Goal: Obtain resource: Download file/media

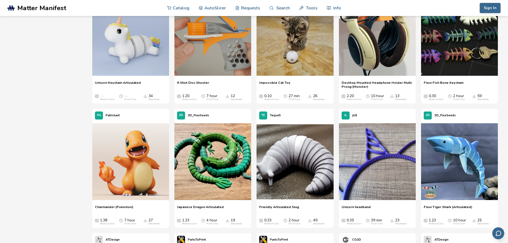
scroll to position [1334, 0]
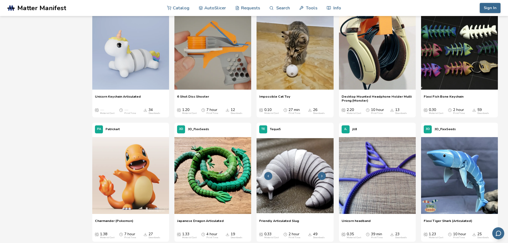
click at [303, 192] on img at bounding box center [295, 175] width 77 height 77
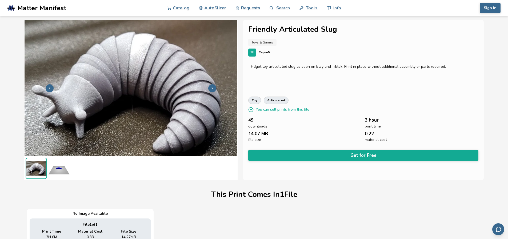
click at [212, 87] on icon at bounding box center [213, 88] width 4 height 4
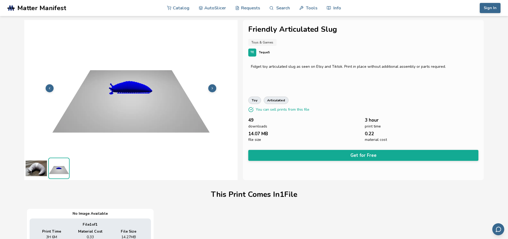
click at [37, 169] on img at bounding box center [36, 168] width 21 height 21
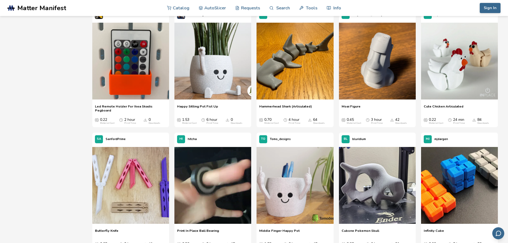
scroll to position [320, 0]
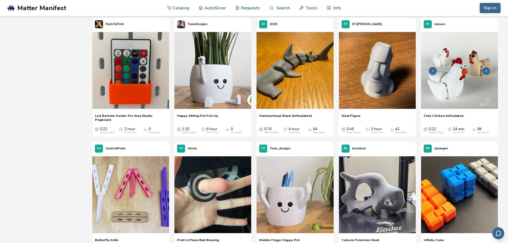
click at [457, 61] on img at bounding box center [459, 70] width 77 height 77
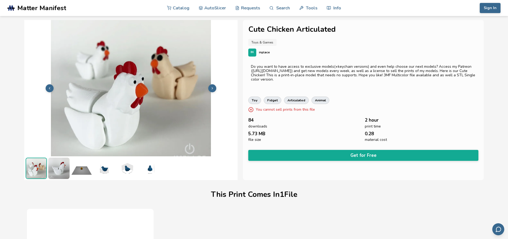
click at [213, 88] on icon at bounding box center [213, 88] width 4 height 4
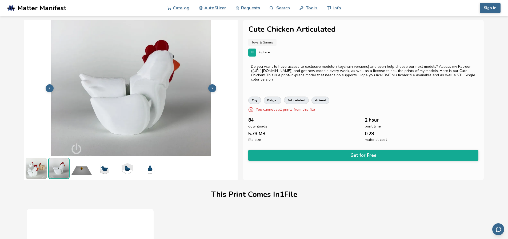
click at [213, 88] on icon at bounding box center [213, 88] width 4 height 4
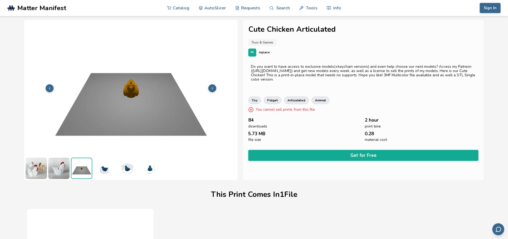
click at [213, 88] on icon at bounding box center [213, 88] width 4 height 4
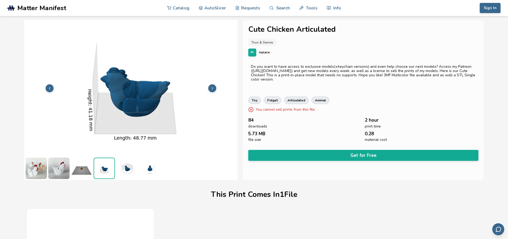
click at [213, 88] on icon at bounding box center [213, 88] width 4 height 4
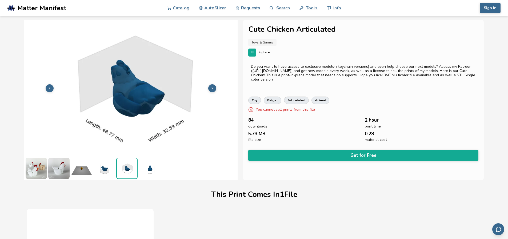
click at [213, 88] on icon at bounding box center [213, 88] width 4 height 4
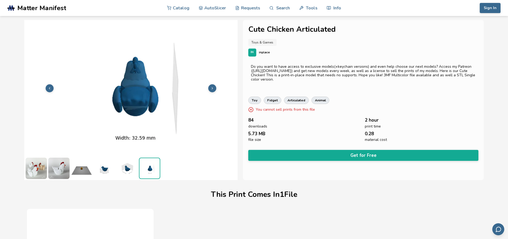
click at [213, 88] on icon at bounding box center [213, 88] width 4 height 4
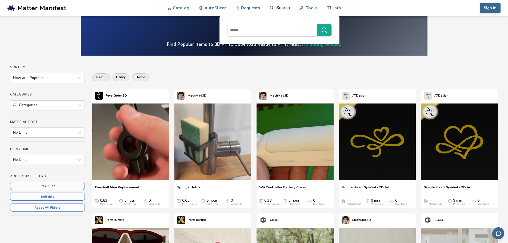
click at [275, 10] on link "Search" at bounding box center [280, 8] width 20 height 16
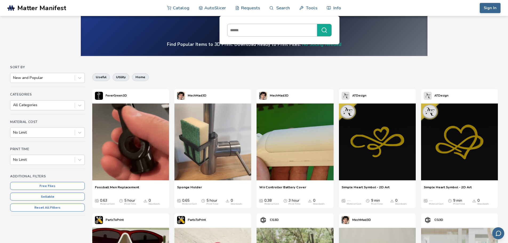
click at [264, 30] on input at bounding box center [271, 30] width 87 height 10
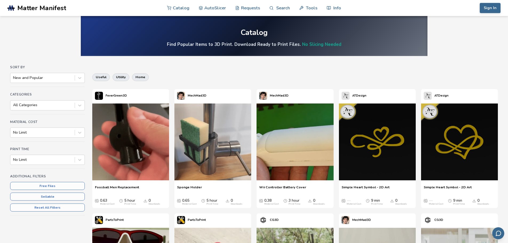
scroll to position [213, 0]
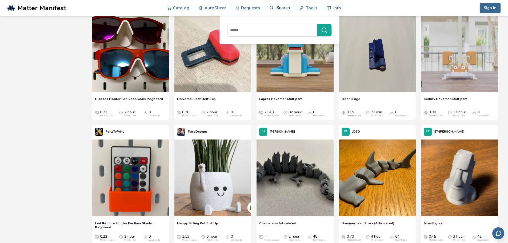
click at [286, 8] on link "Search" at bounding box center [280, 8] width 20 height 16
click at [281, 7] on link "Search" at bounding box center [280, 8] width 20 height 16
click at [271, 31] on input at bounding box center [271, 30] width 87 height 10
type input "**********"
click at [317, 24] on button "**********" at bounding box center [324, 30] width 14 height 12
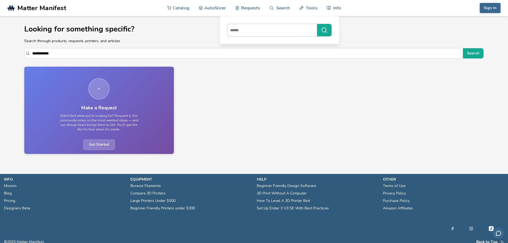
click at [241, 33] on input at bounding box center [271, 30] width 87 height 10
type input "********"
click at [317, 24] on button "********" at bounding box center [324, 30] width 14 height 12
click at [323, 30] on icon "submit" at bounding box center [324, 30] width 6 height 6
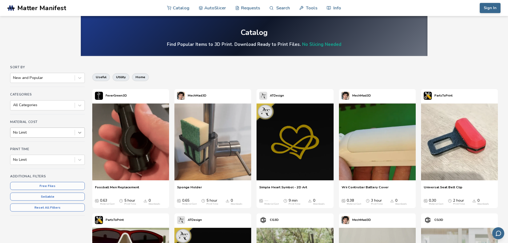
click at [80, 131] on icon at bounding box center [79, 132] width 5 height 5
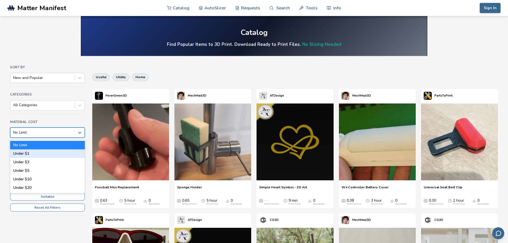
click at [36, 153] on div "Under $1" at bounding box center [47, 153] width 75 height 9
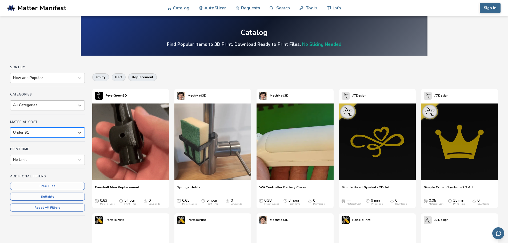
click at [77, 106] on icon at bounding box center [79, 105] width 5 height 5
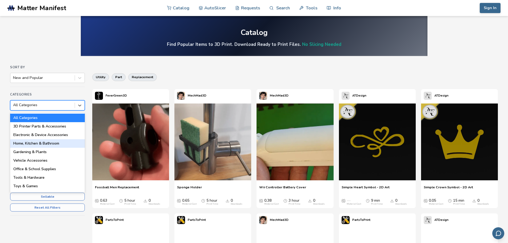
click at [57, 145] on div "Home, Kitchen & Bathroom" at bounding box center [47, 143] width 75 height 9
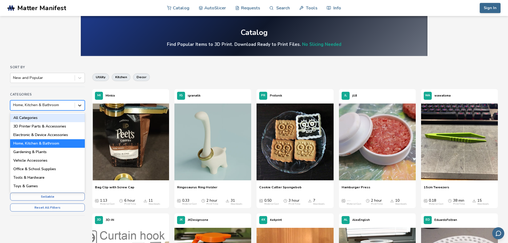
click at [82, 107] on icon at bounding box center [79, 105] width 5 height 5
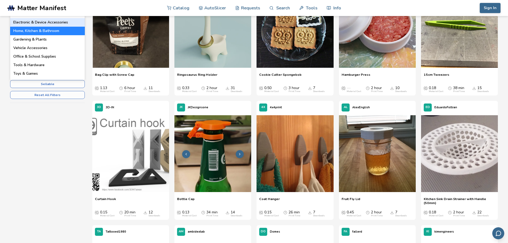
scroll to position [80, 0]
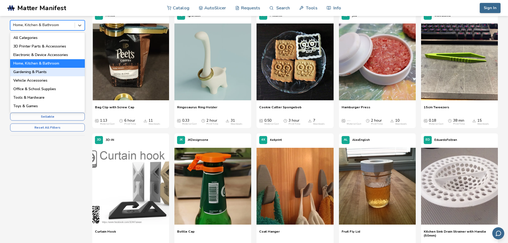
click at [35, 71] on div "Gardening & Plants" at bounding box center [47, 72] width 75 height 9
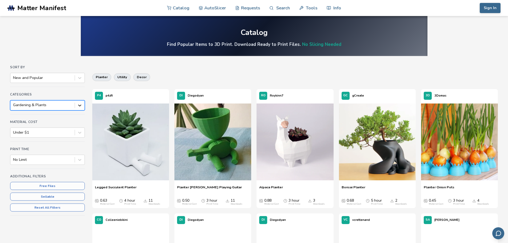
click at [78, 105] on icon at bounding box center [79, 105] width 5 height 5
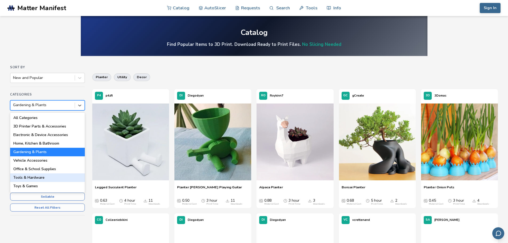
click at [46, 177] on div "Tools & Hardware" at bounding box center [47, 177] width 75 height 9
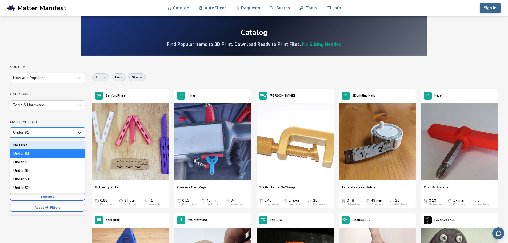
click at [77, 137] on div at bounding box center [80, 133] width 10 height 10
click at [63, 147] on div "No Limit" at bounding box center [47, 145] width 75 height 9
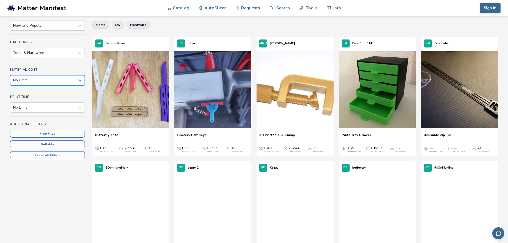
scroll to position [53, 0]
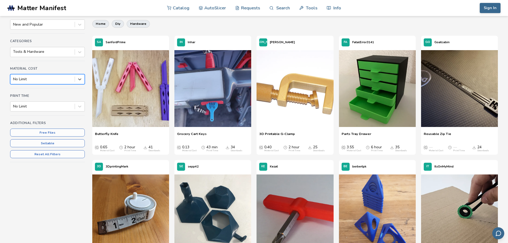
click at [45, 124] on h4 "Additional Filters" at bounding box center [47, 123] width 75 height 4
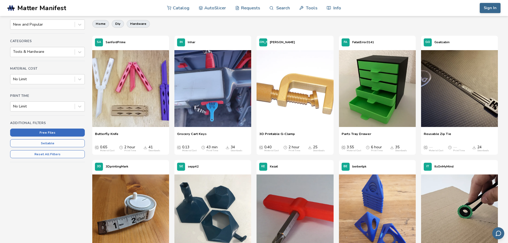
click at [46, 134] on button "Free Files" at bounding box center [47, 133] width 75 height 8
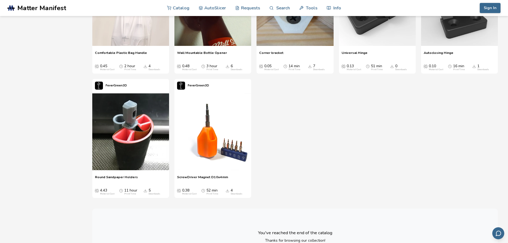
scroll to position [374, 0]
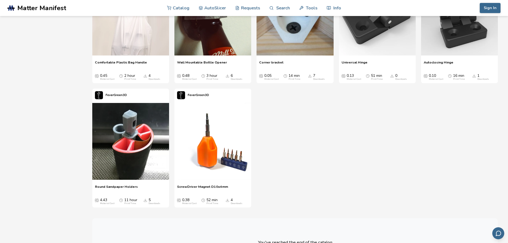
drag, startPoint x: 210, startPoint y: 113, endPoint x: 285, endPoint y: 110, distance: 75.0
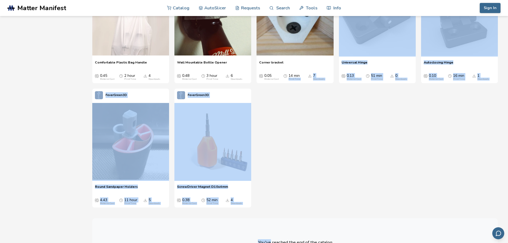
drag, startPoint x: 282, startPoint y: 106, endPoint x: 270, endPoint y: 193, distance: 87.3
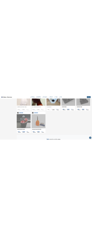
scroll to position [377, 0]
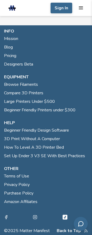
scroll to position [53, 0]
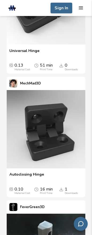
scroll to position [1916, 0]
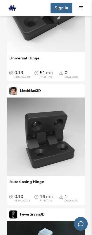
click at [9, 3] on header ".cls-1, .cls-2, .cls-3 { stroke-width: 0px; } .cls-2 { fill: #1d1e56; } .cls-3 …" at bounding box center [46, 8] width 92 height 16
click at [14, 8] on rect at bounding box center [12, 7] width 7 height 1
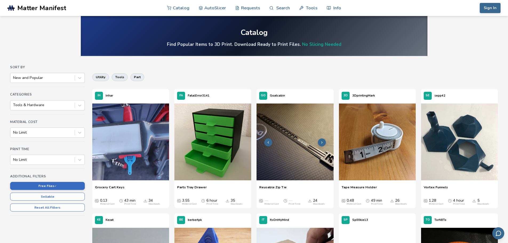
click at [289, 161] on img at bounding box center [295, 142] width 77 height 77
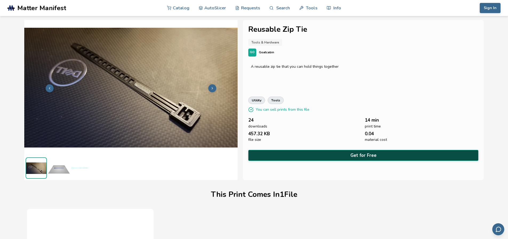
click at [310, 158] on button "Get for Free" at bounding box center [363, 155] width 231 height 11
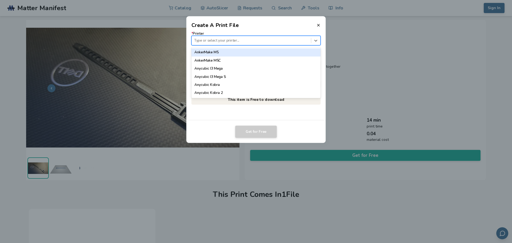
click at [223, 42] on div at bounding box center [251, 40] width 114 height 5
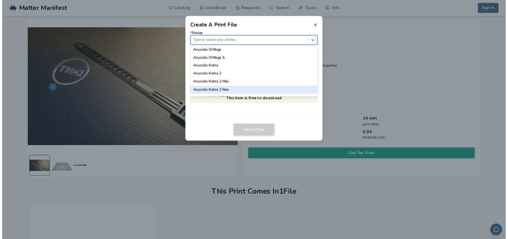
scroll to position [28, 0]
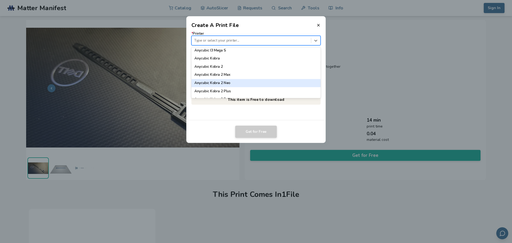
click at [240, 86] on div "Anycubic Kobra 2 Neo" at bounding box center [256, 83] width 129 height 8
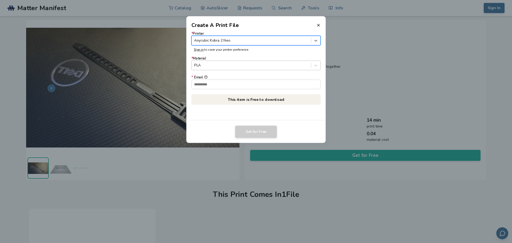
click at [210, 65] on div at bounding box center [251, 65] width 114 height 5
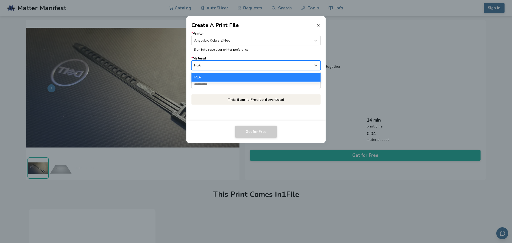
click at [207, 79] on div "PLA" at bounding box center [256, 77] width 129 height 8
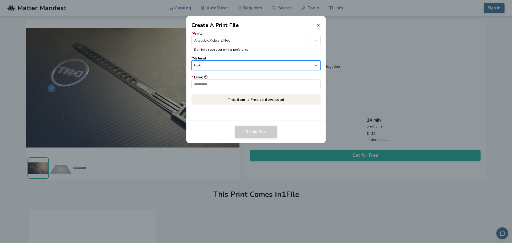
click at [209, 67] on div at bounding box center [251, 65] width 114 height 5
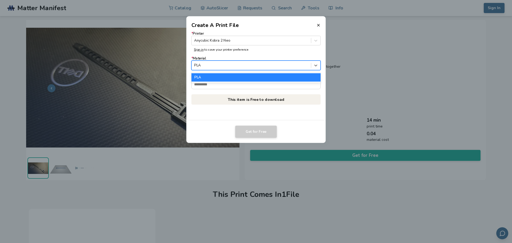
click at [205, 78] on div "PLA" at bounding box center [256, 77] width 129 height 8
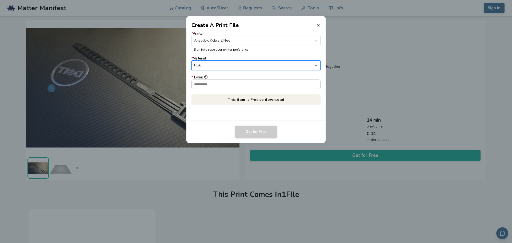
click at [228, 84] on input "* Email" at bounding box center [256, 84] width 129 height 9
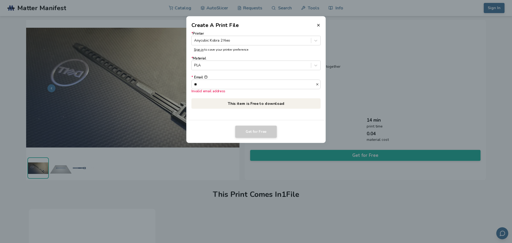
type input "*"
paste input "**********"
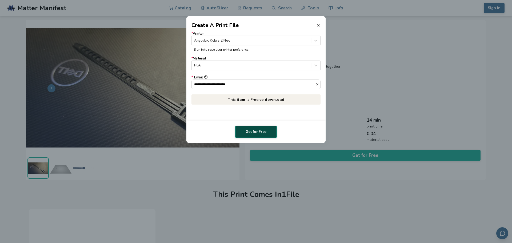
type input "**********"
click at [257, 132] on button "Get for Free" at bounding box center [256, 132] width 42 height 12
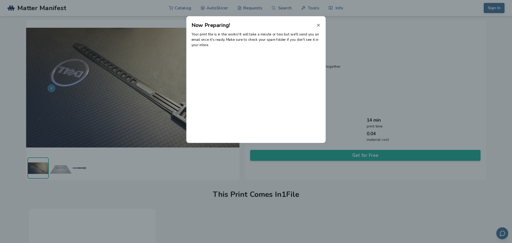
click at [319, 24] on icon at bounding box center [318, 25] width 4 height 4
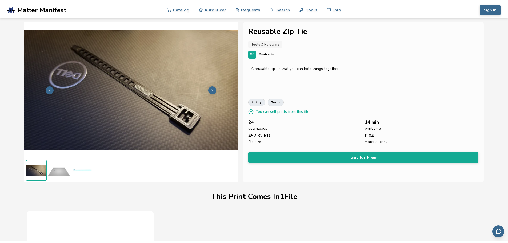
scroll to position [0, 0]
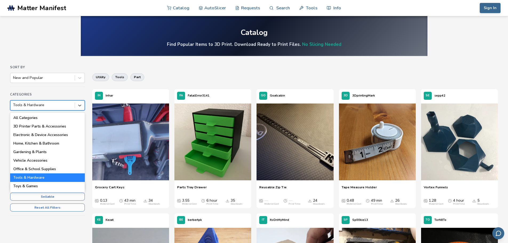
click at [47, 107] on div at bounding box center [42, 104] width 59 height 5
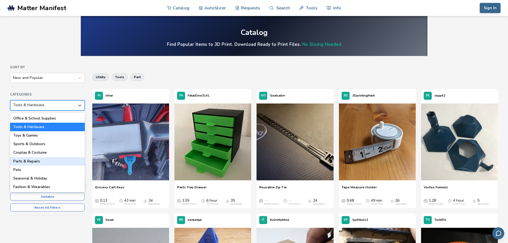
scroll to position [53, 0]
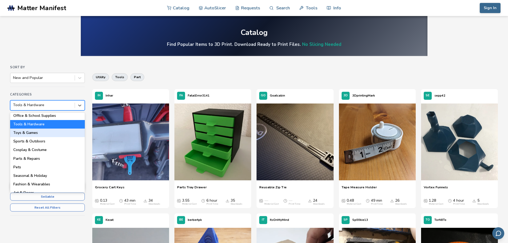
click at [45, 132] on div "Toys & Games" at bounding box center [47, 133] width 75 height 9
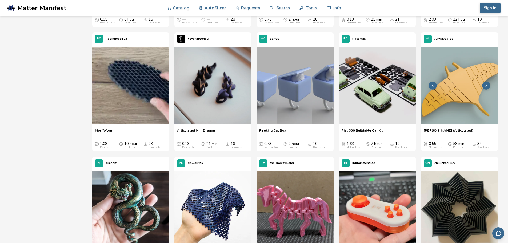
scroll to position [881, 0]
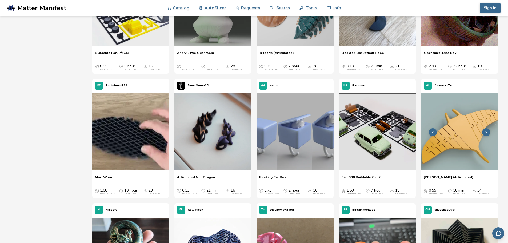
click at [488, 133] on icon at bounding box center [487, 132] width 4 height 4
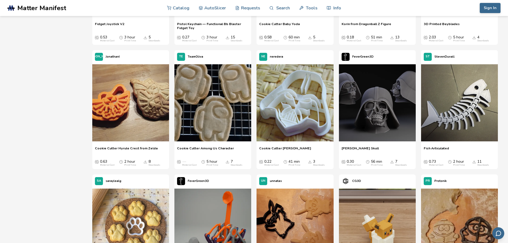
scroll to position [2508, 0]
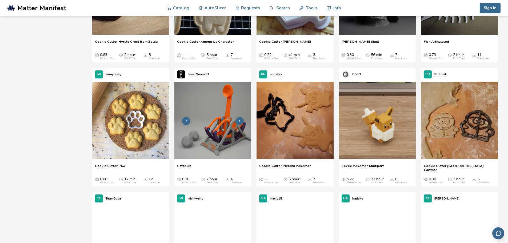
click at [227, 126] on img at bounding box center [213, 120] width 77 height 77
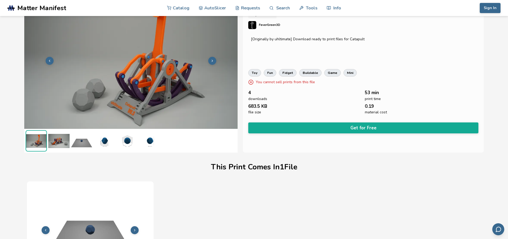
scroll to position [22, 0]
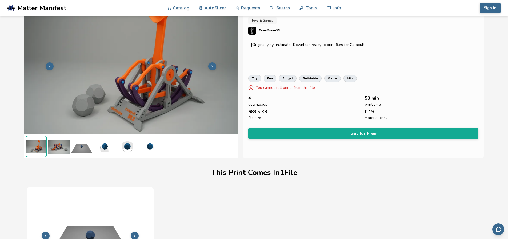
click at [81, 148] on img at bounding box center [81, 146] width 21 height 21
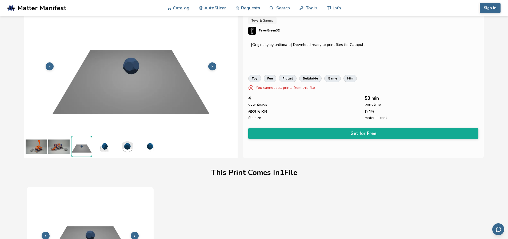
click at [106, 142] on img at bounding box center [104, 146] width 21 height 21
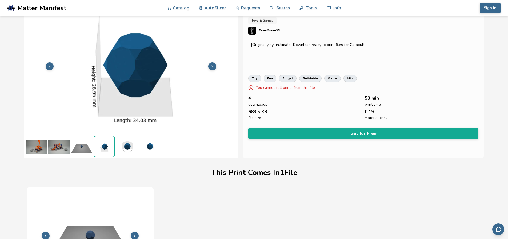
click at [125, 145] on img at bounding box center [126, 146] width 21 height 21
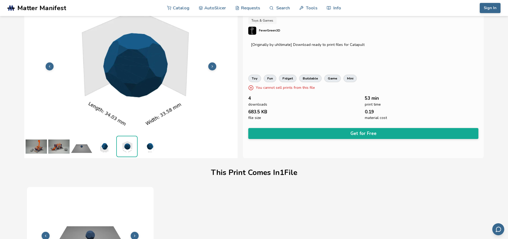
click at [149, 148] on img at bounding box center [149, 146] width 21 height 21
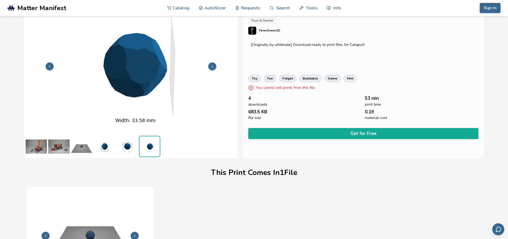
click at [62, 148] on img at bounding box center [58, 146] width 21 height 21
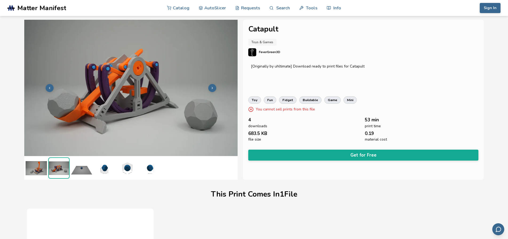
scroll to position [0, 0]
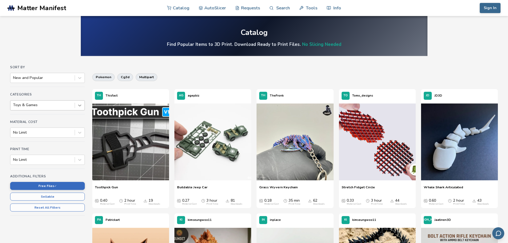
click at [78, 103] on icon at bounding box center [79, 105] width 5 height 5
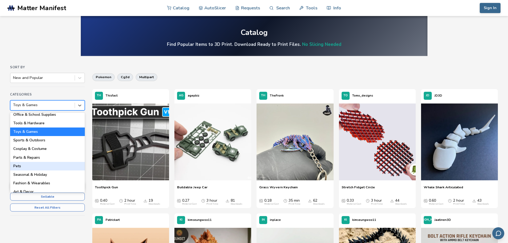
scroll to position [76, 0]
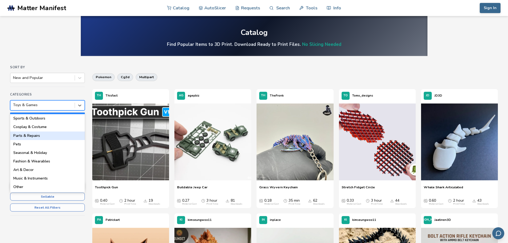
click at [55, 136] on div "Parts & Repairs" at bounding box center [47, 136] width 75 height 9
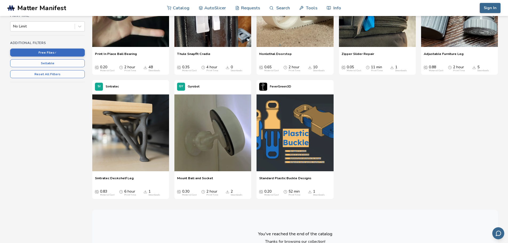
scroll to position [27, 0]
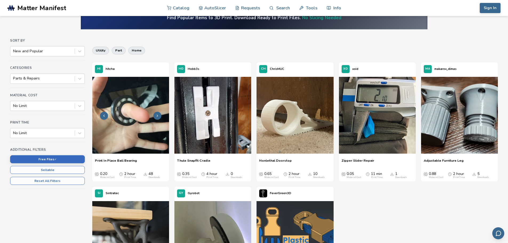
click at [140, 132] on img at bounding box center [130, 115] width 77 height 77
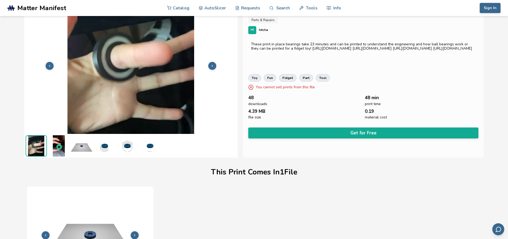
scroll to position [22, 0]
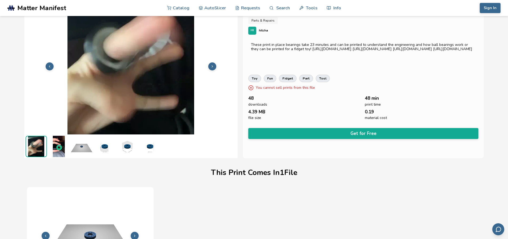
click at [56, 142] on img at bounding box center [58, 146] width 21 height 21
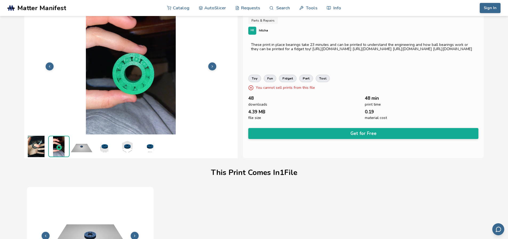
click at [85, 147] on img at bounding box center [81, 146] width 21 height 21
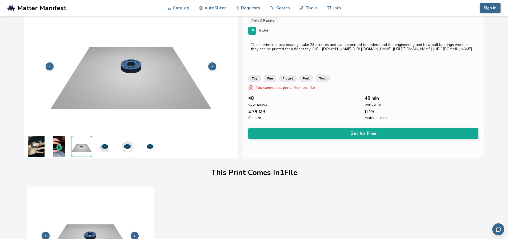
click at [107, 144] on img at bounding box center [104, 146] width 21 height 21
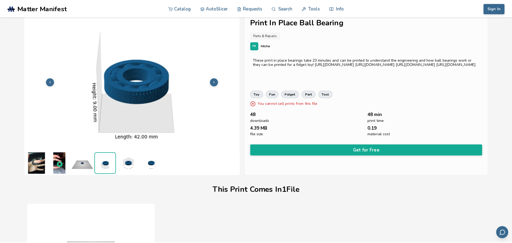
scroll to position [0, 0]
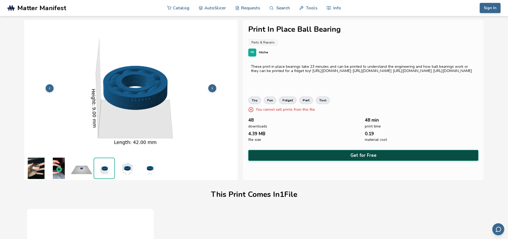
click at [380, 155] on button "Get for Free" at bounding box center [363, 155] width 231 height 11
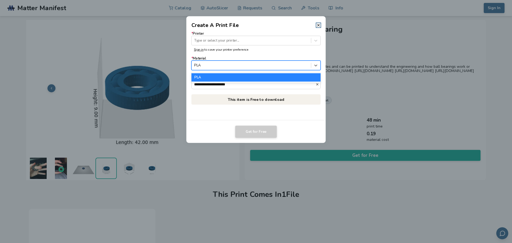
click at [260, 68] on div "PLA" at bounding box center [251, 65] width 119 height 7
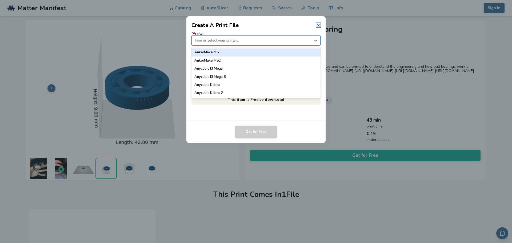
click at [251, 43] on div "Type or select your printer..." at bounding box center [251, 40] width 119 height 7
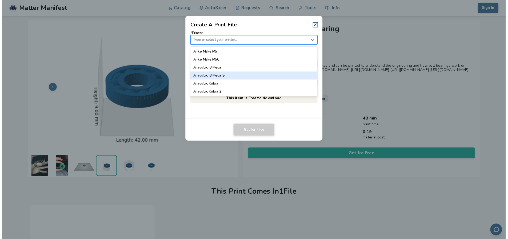
scroll to position [27, 0]
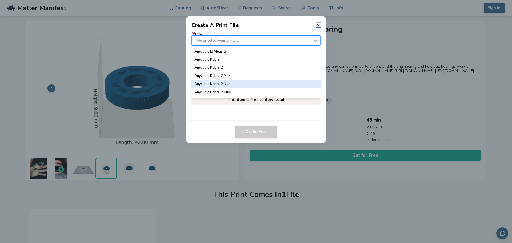
click at [228, 84] on div "Anycubic Kobra 2 Neo" at bounding box center [256, 84] width 129 height 8
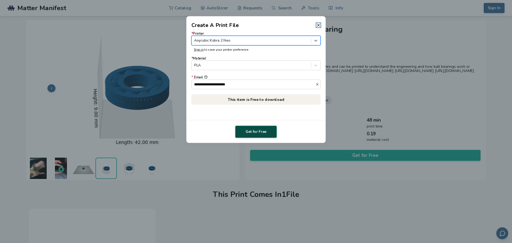
click at [262, 132] on button "Get for Free" at bounding box center [256, 132] width 42 height 12
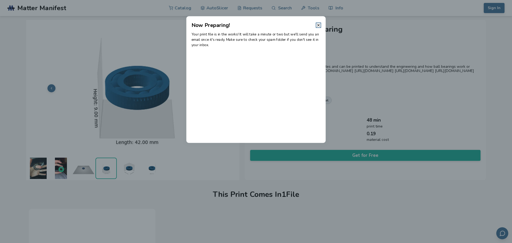
click at [316, 28] on header "Now Preparing!" at bounding box center [257, 22] width 140 height 13
click at [318, 23] on icon at bounding box center [318, 25] width 4 height 4
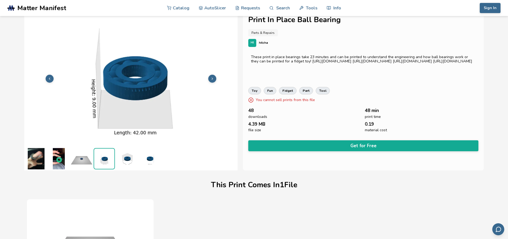
scroll to position [0, 0]
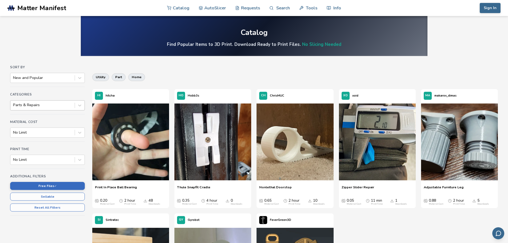
click at [43, 111] on div "Categories Parts & Repairs" at bounding box center [47, 104] width 75 height 22
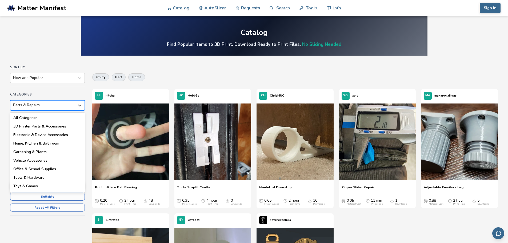
click at [46, 108] on div "Parts & Repairs" at bounding box center [42, 104] width 64 height 7
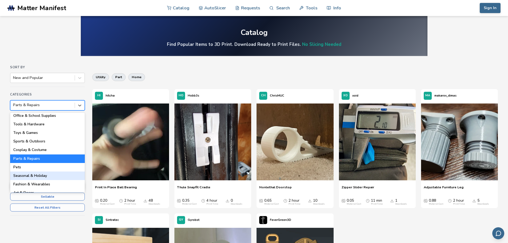
scroll to position [76, 0]
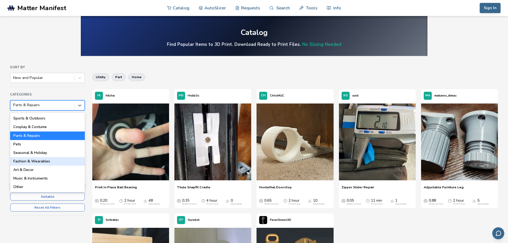
click at [55, 159] on div "Fashion & Wearables" at bounding box center [47, 161] width 75 height 9
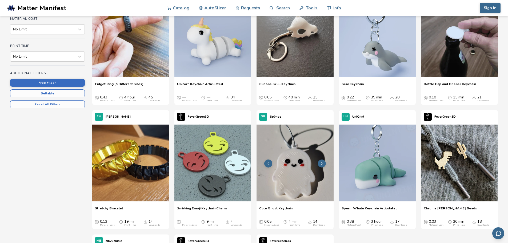
scroll to position [107, 0]
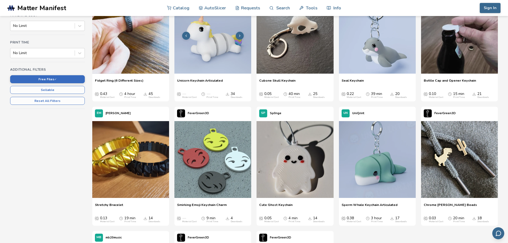
click at [211, 51] on img at bounding box center [213, 35] width 77 height 77
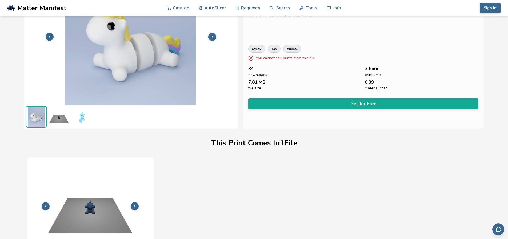
scroll to position [49, 0]
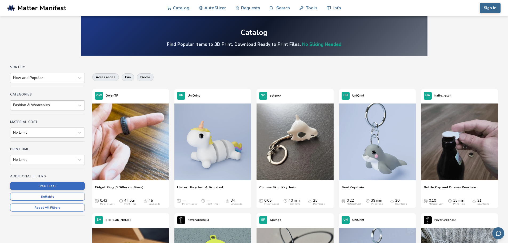
click at [51, 105] on div at bounding box center [42, 104] width 59 height 5
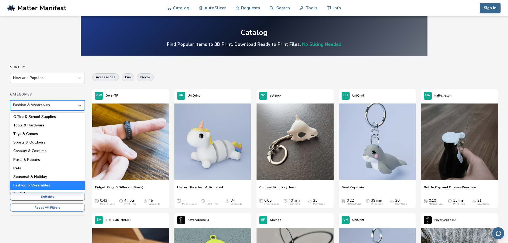
scroll to position [76, 0]
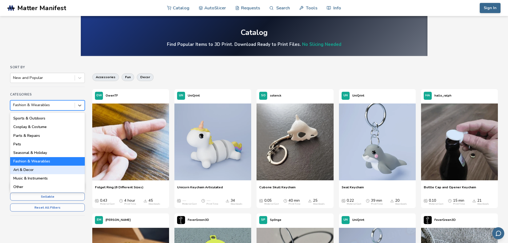
click at [41, 170] on div "Art & Decor" at bounding box center [47, 170] width 75 height 9
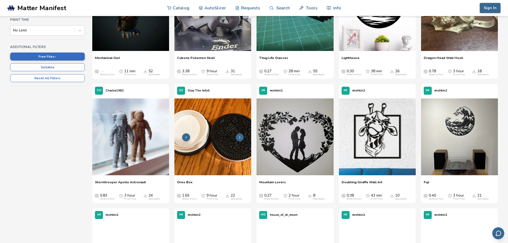
scroll to position [133, 0]
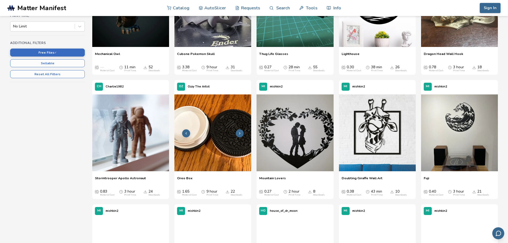
click at [215, 138] on img at bounding box center [213, 132] width 77 height 77
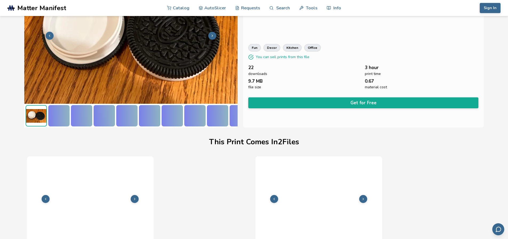
scroll to position [75, 2]
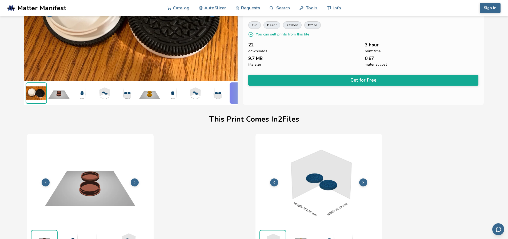
click at [58, 91] on img at bounding box center [58, 92] width 21 height 21
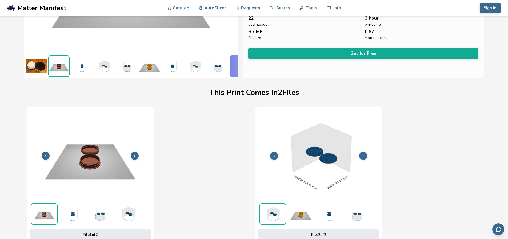
scroll to position [0, 0]
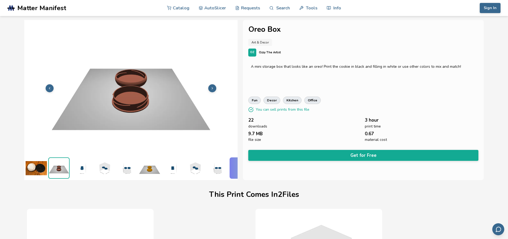
click at [193, 168] on img at bounding box center [194, 167] width 21 height 21
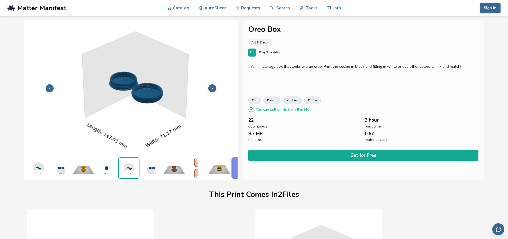
scroll to position [0, 66]
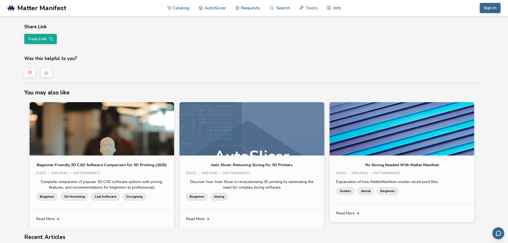
scroll to position [1841, 0]
